Goal: Information Seeking & Learning: Learn about a topic

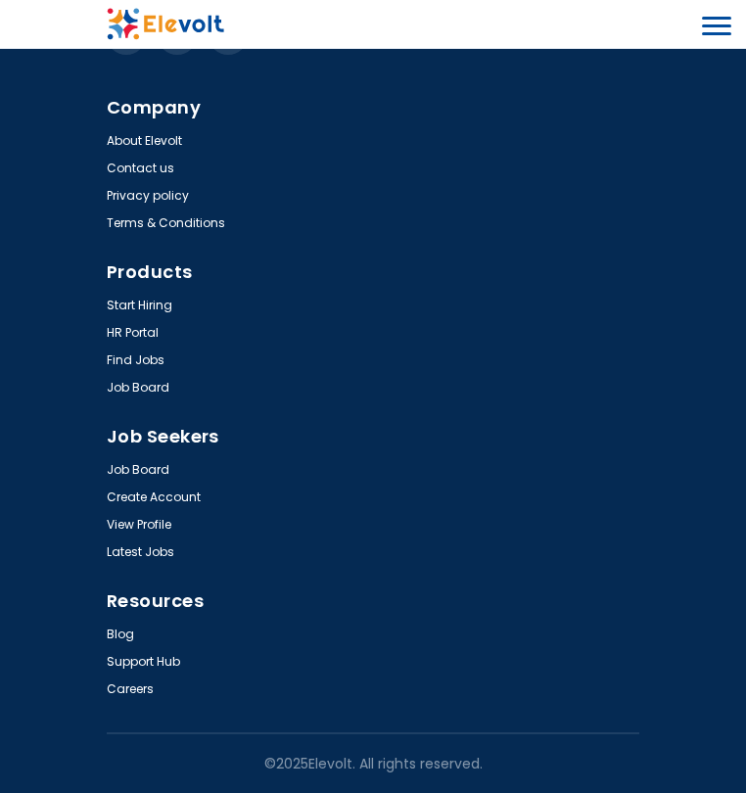
scroll to position [6118, 0]
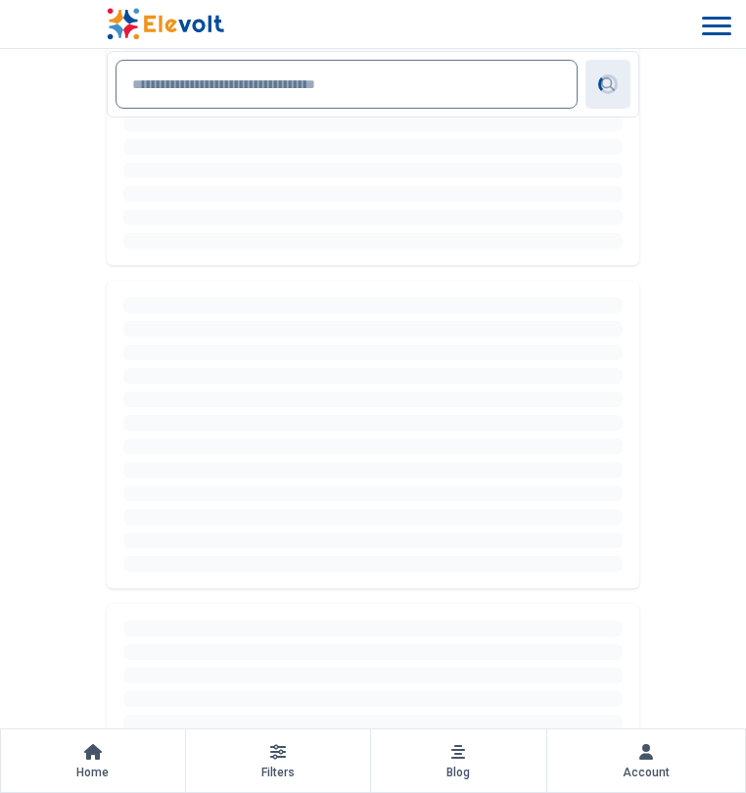
scroll to position [490, 0]
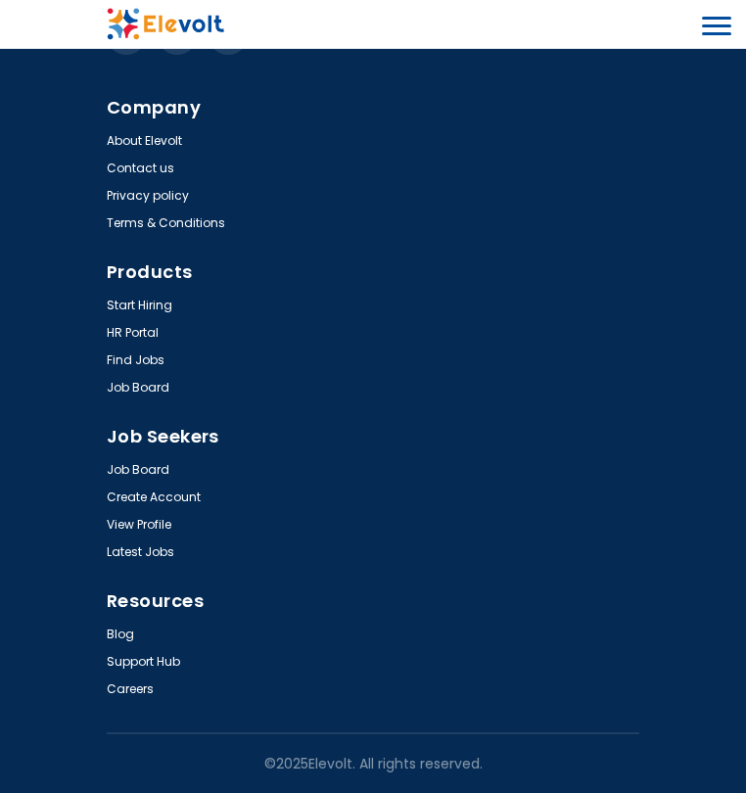
scroll to position [5461, 0]
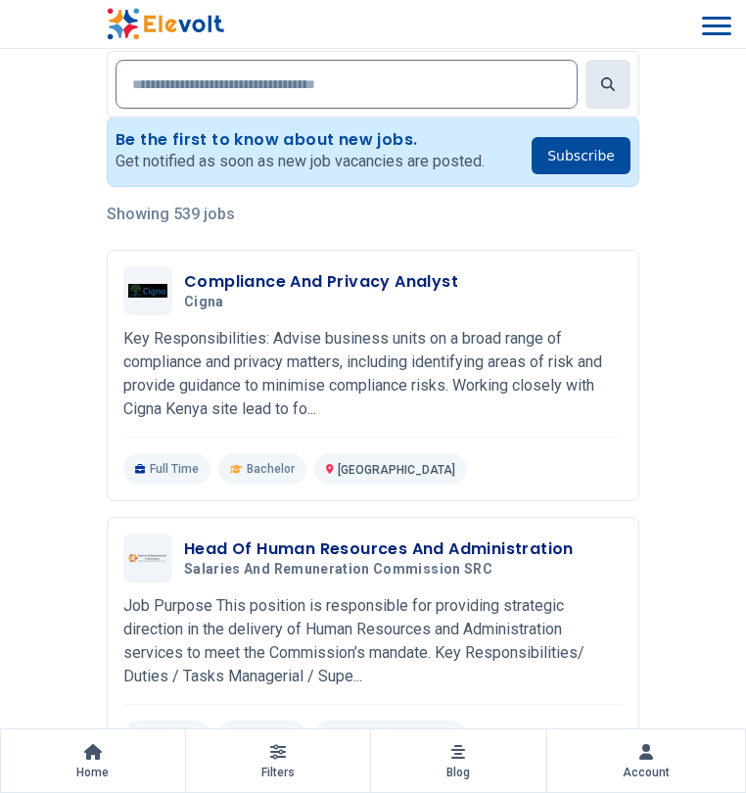
scroll to position [392, 0]
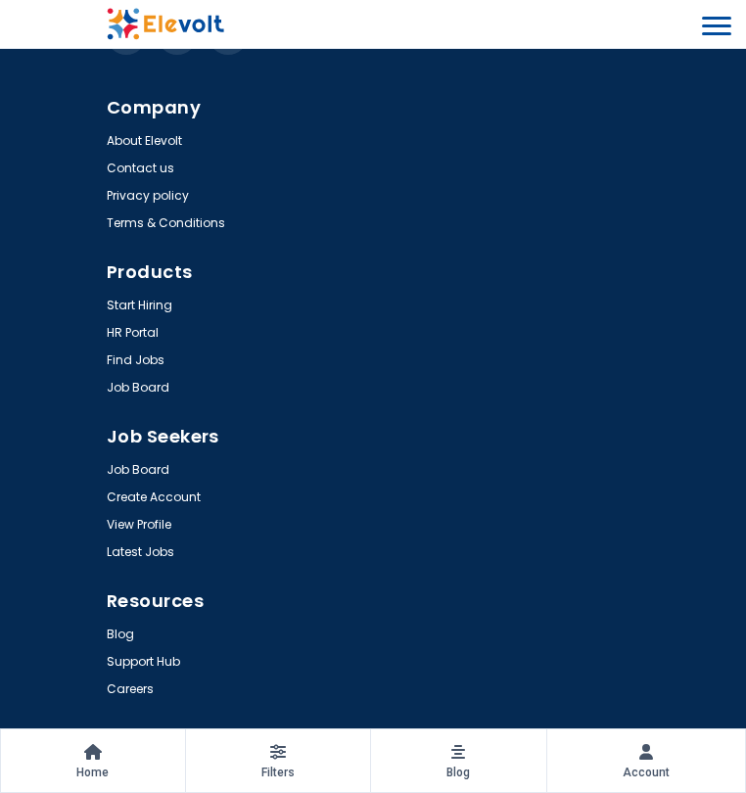
scroll to position [5639, 0]
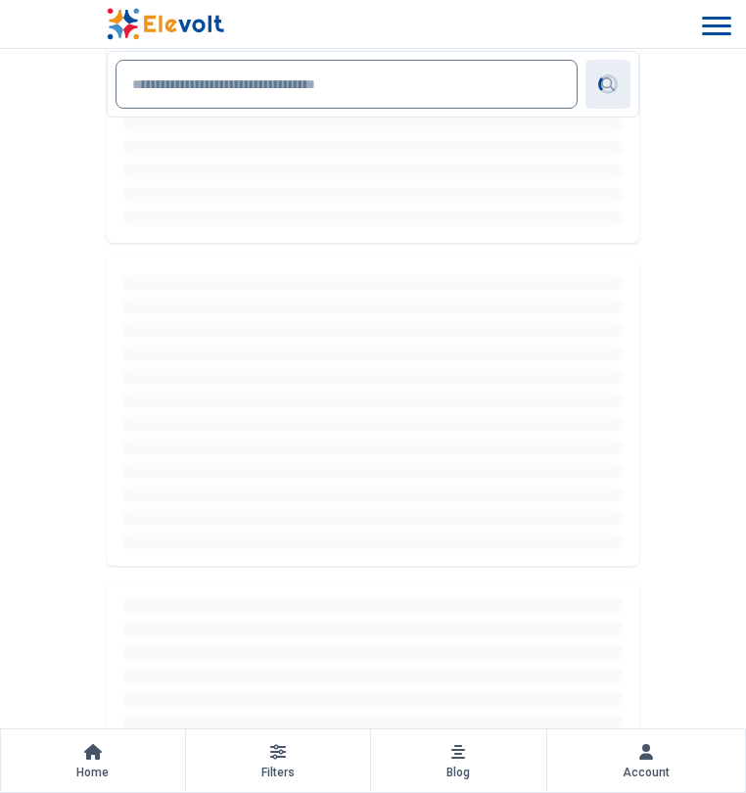
scroll to position [588, 0]
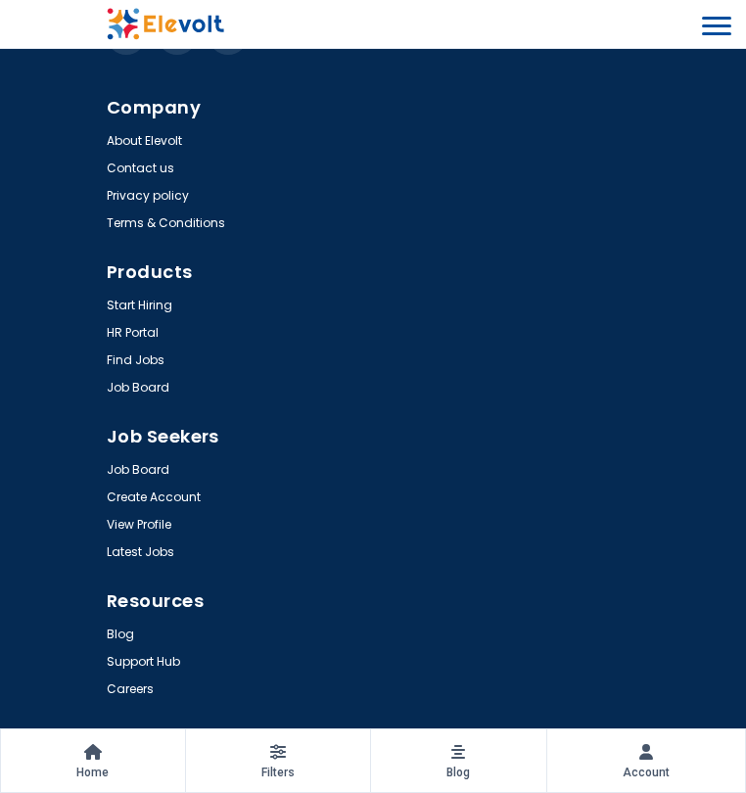
scroll to position [5288, 0]
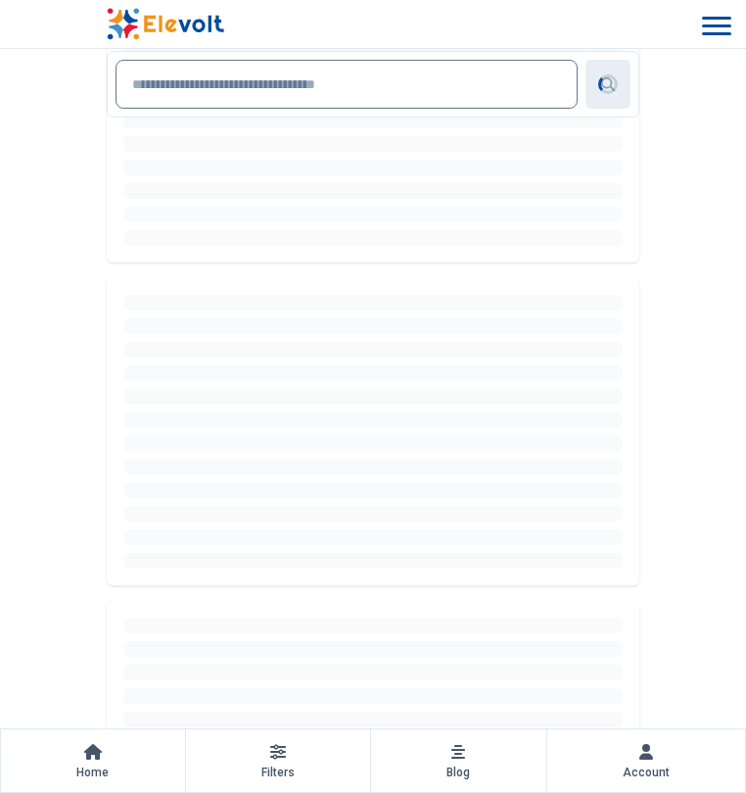
scroll to position [490, 0]
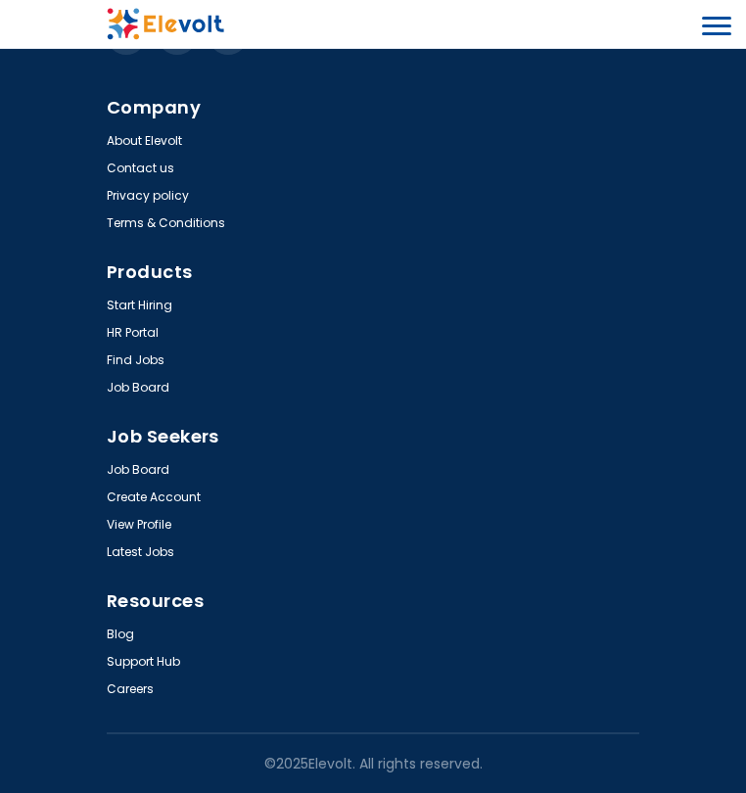
scroll to position [5599, 0]
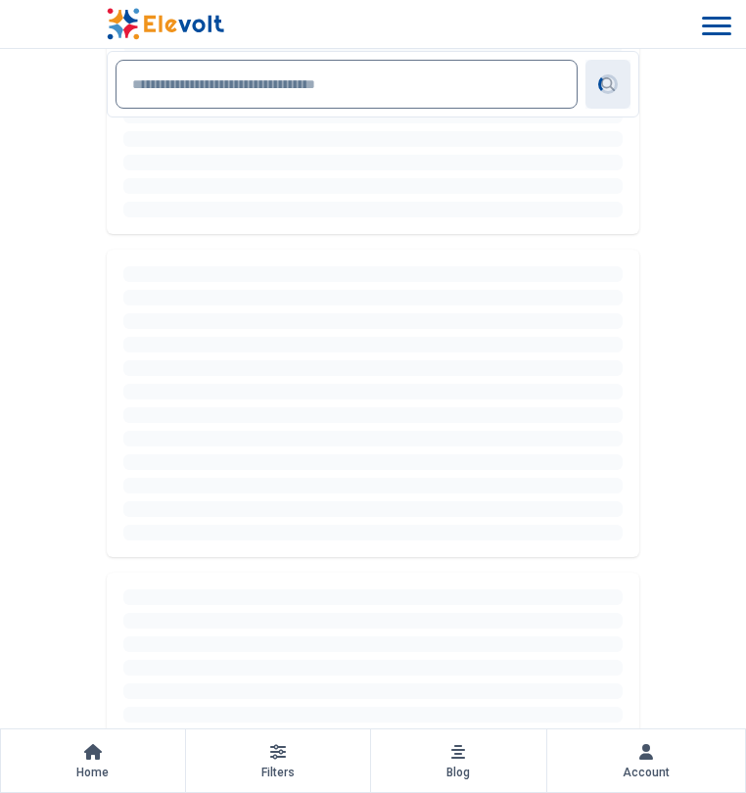
scroll to position [686, 0]
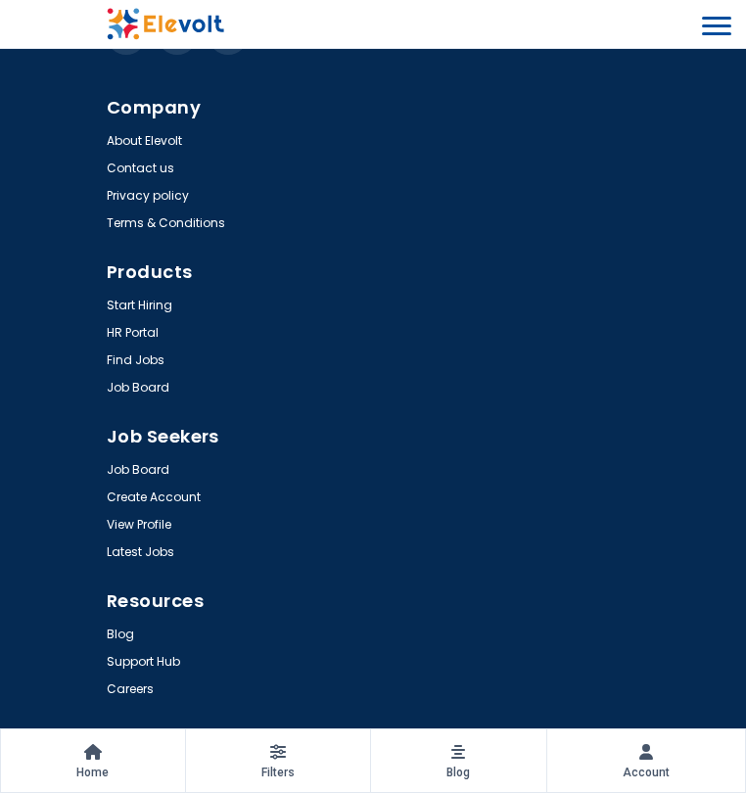
scroll to position [5679, 0]
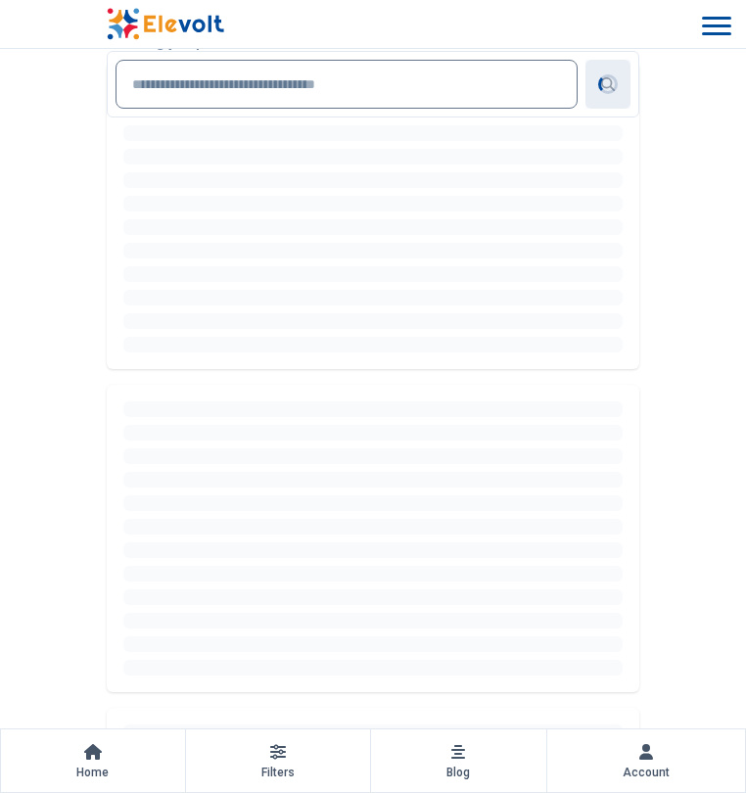
scroll to position [392, 0]
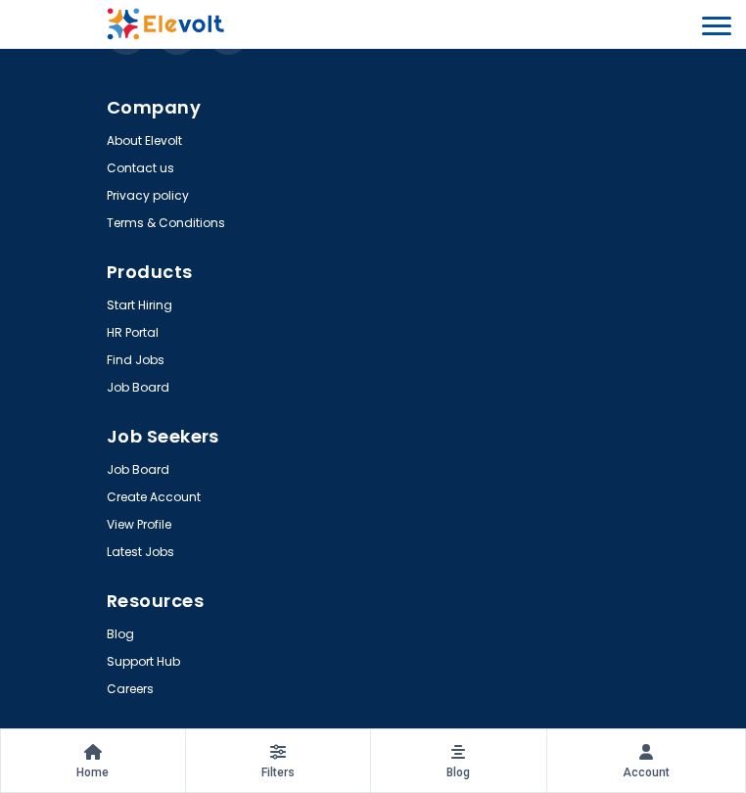
scroll to position [5288, 0]
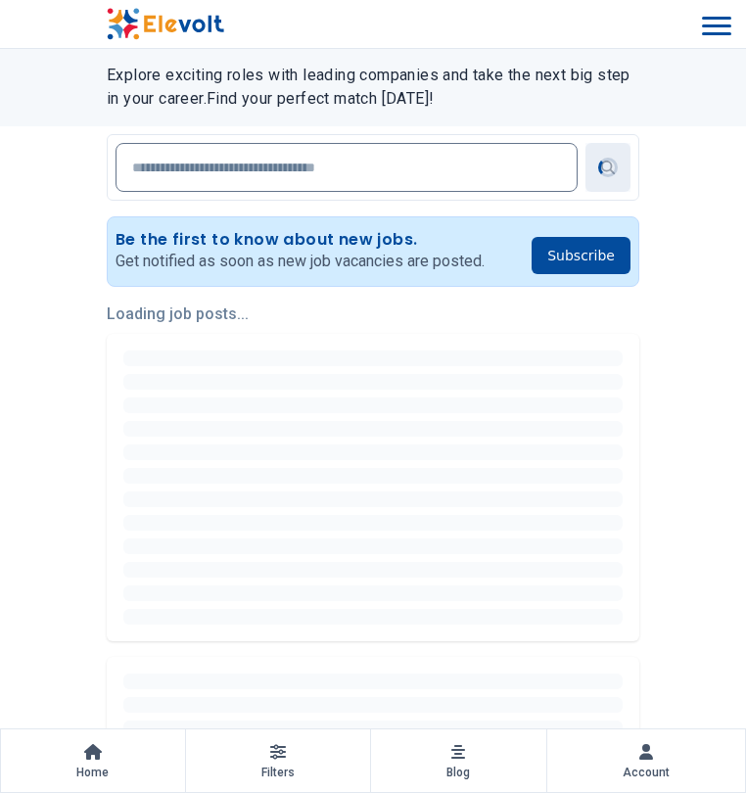
scroll to position [392, 0]
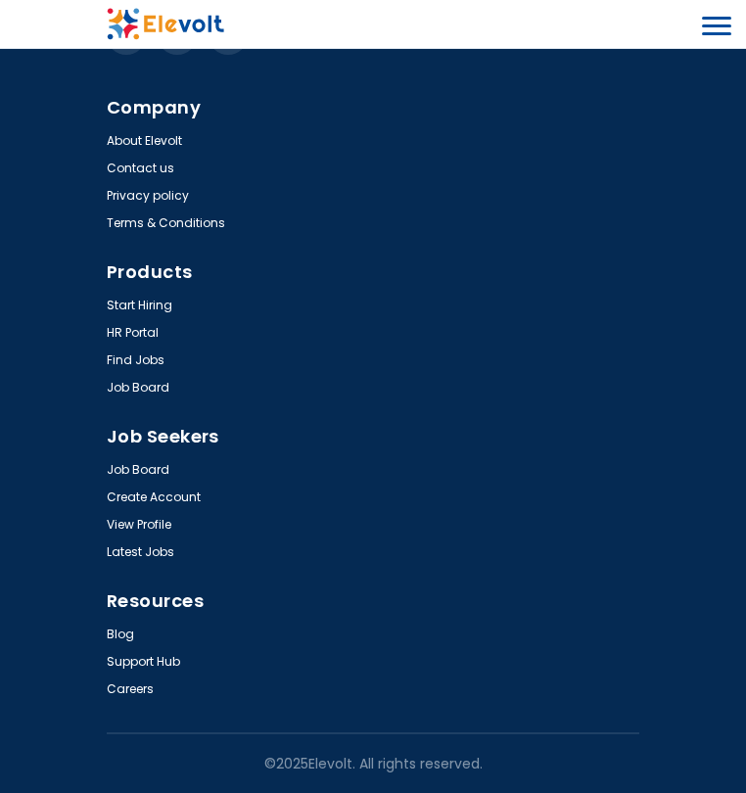
scroll to position [5614, 0]
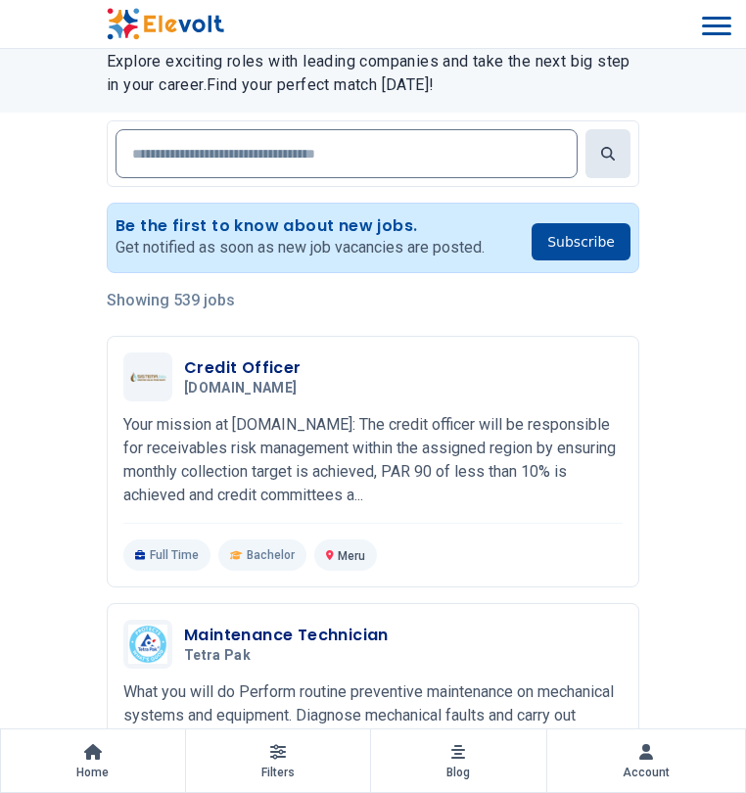
scroll to position [392, 0]
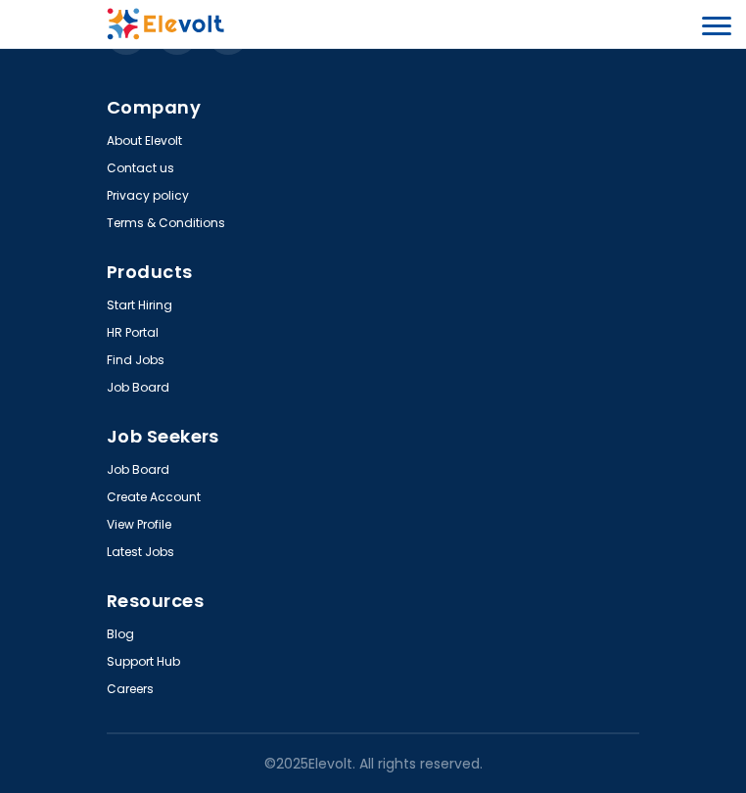
scroll to position [5386, 0]
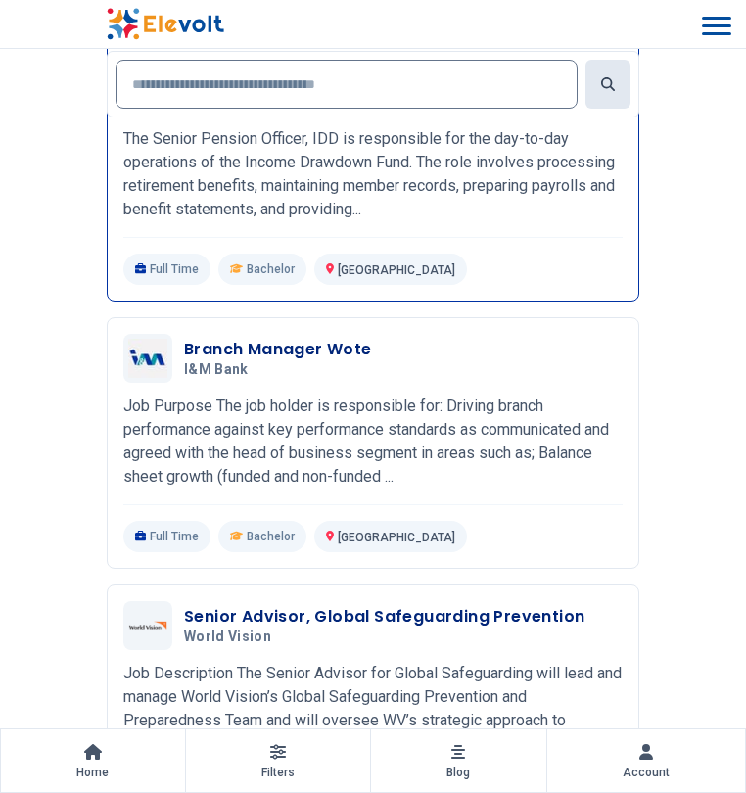
scroll to position [392, 0]
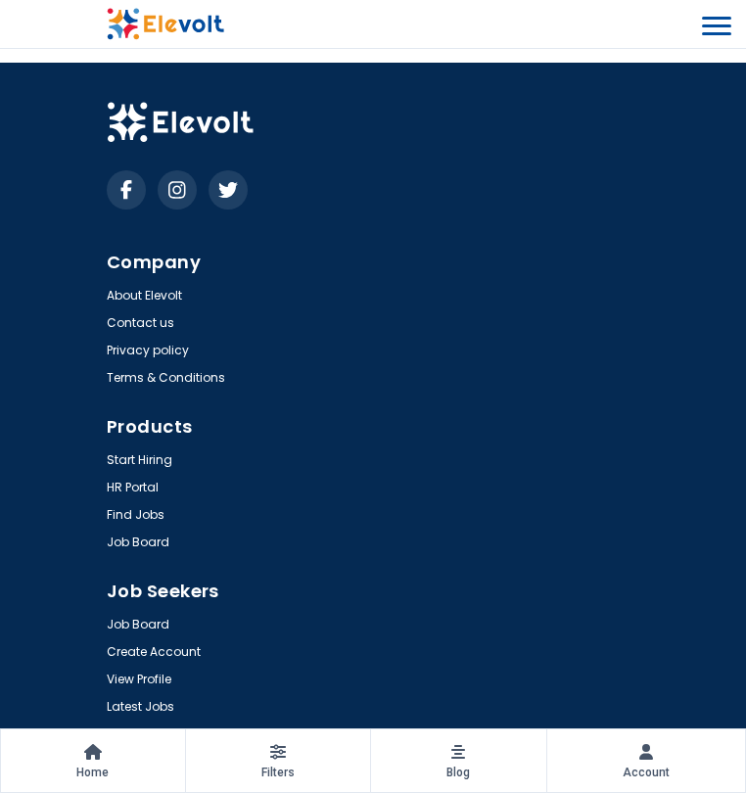
scroll to position [4995, 0]
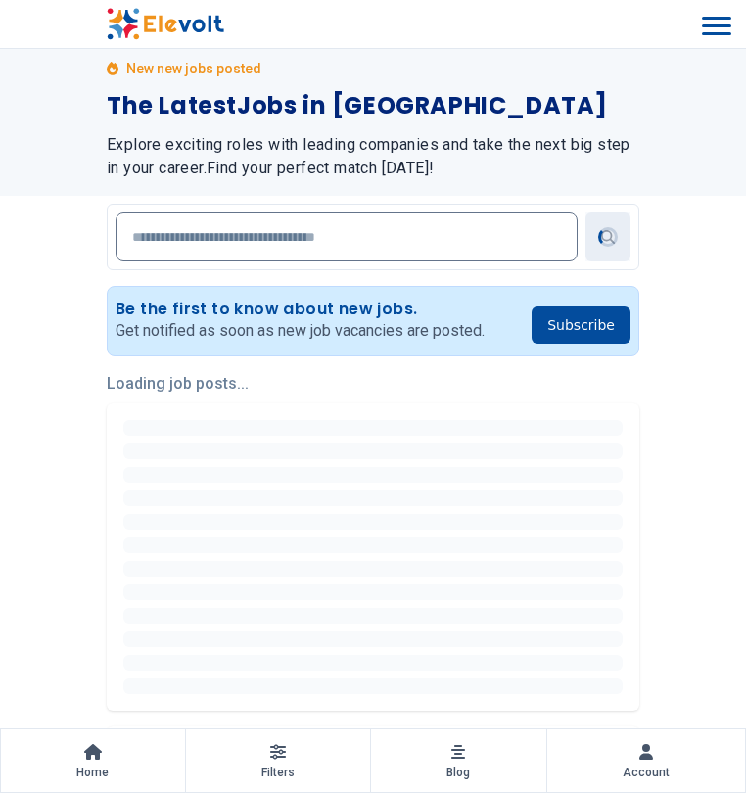
scroll to position [0, 0]
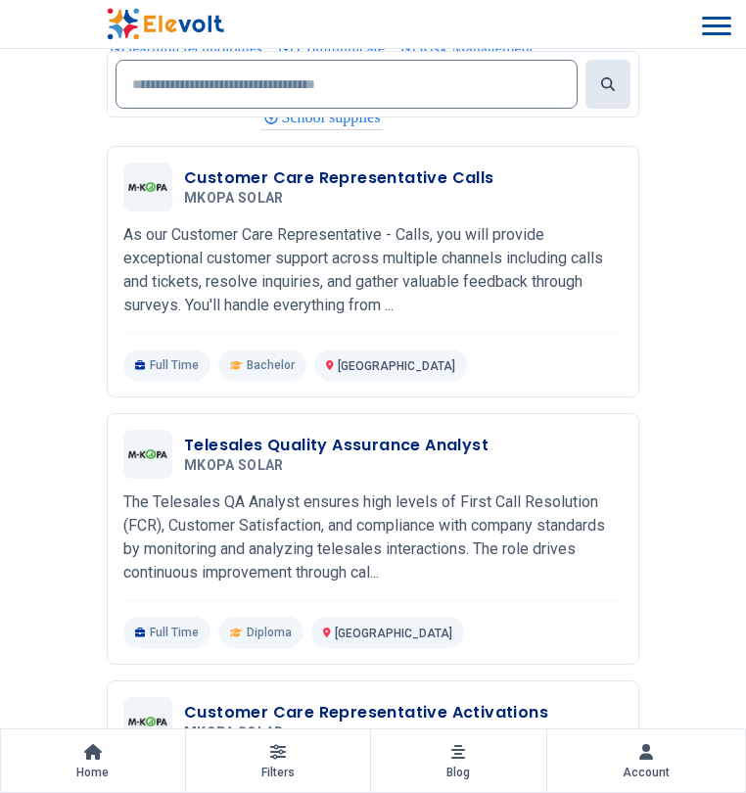
scroll to position [3143, 0]
